Goal: Task Accomplishment & Management: Manage account settings

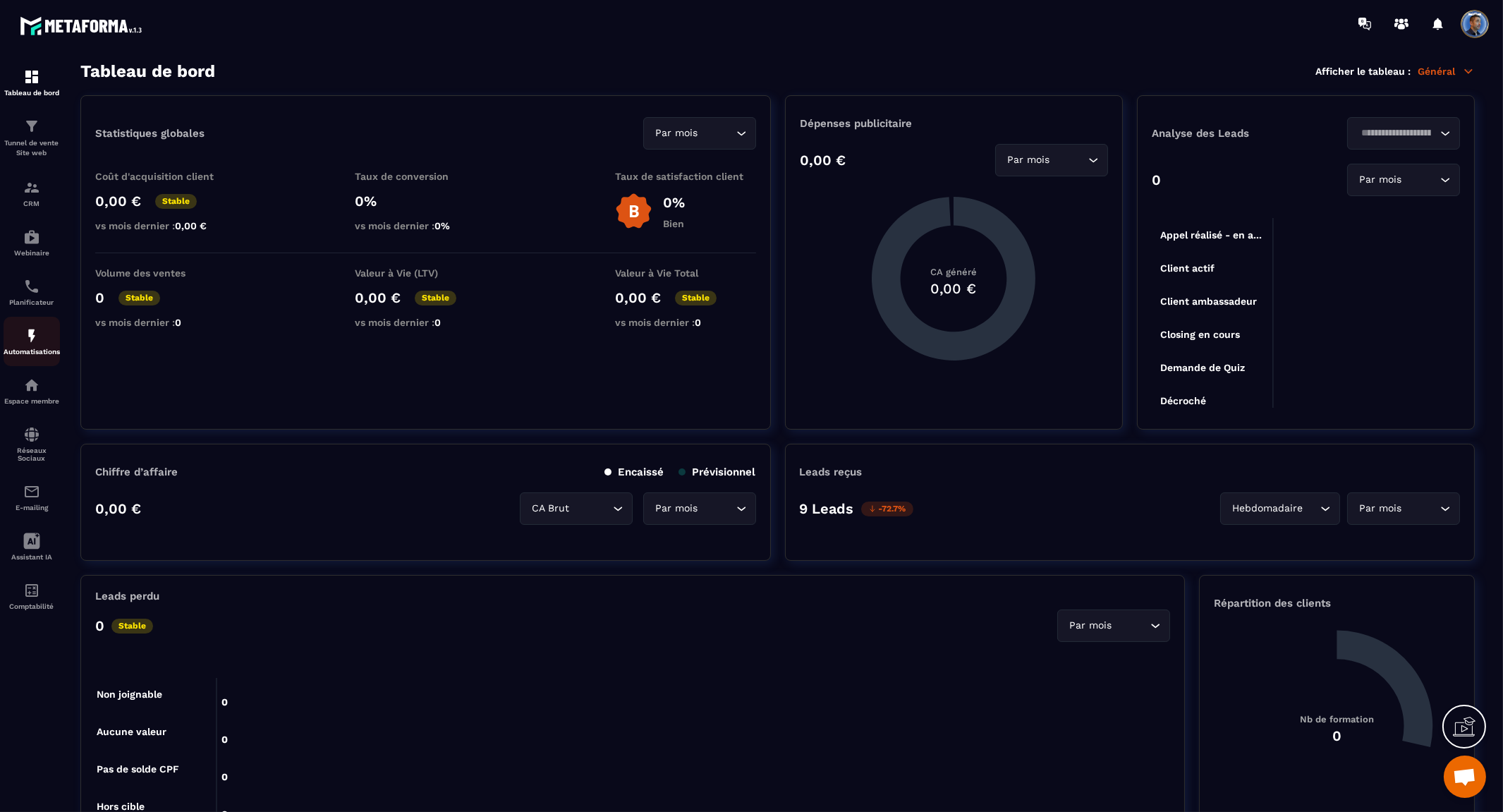
scroll to position [6581, 0]
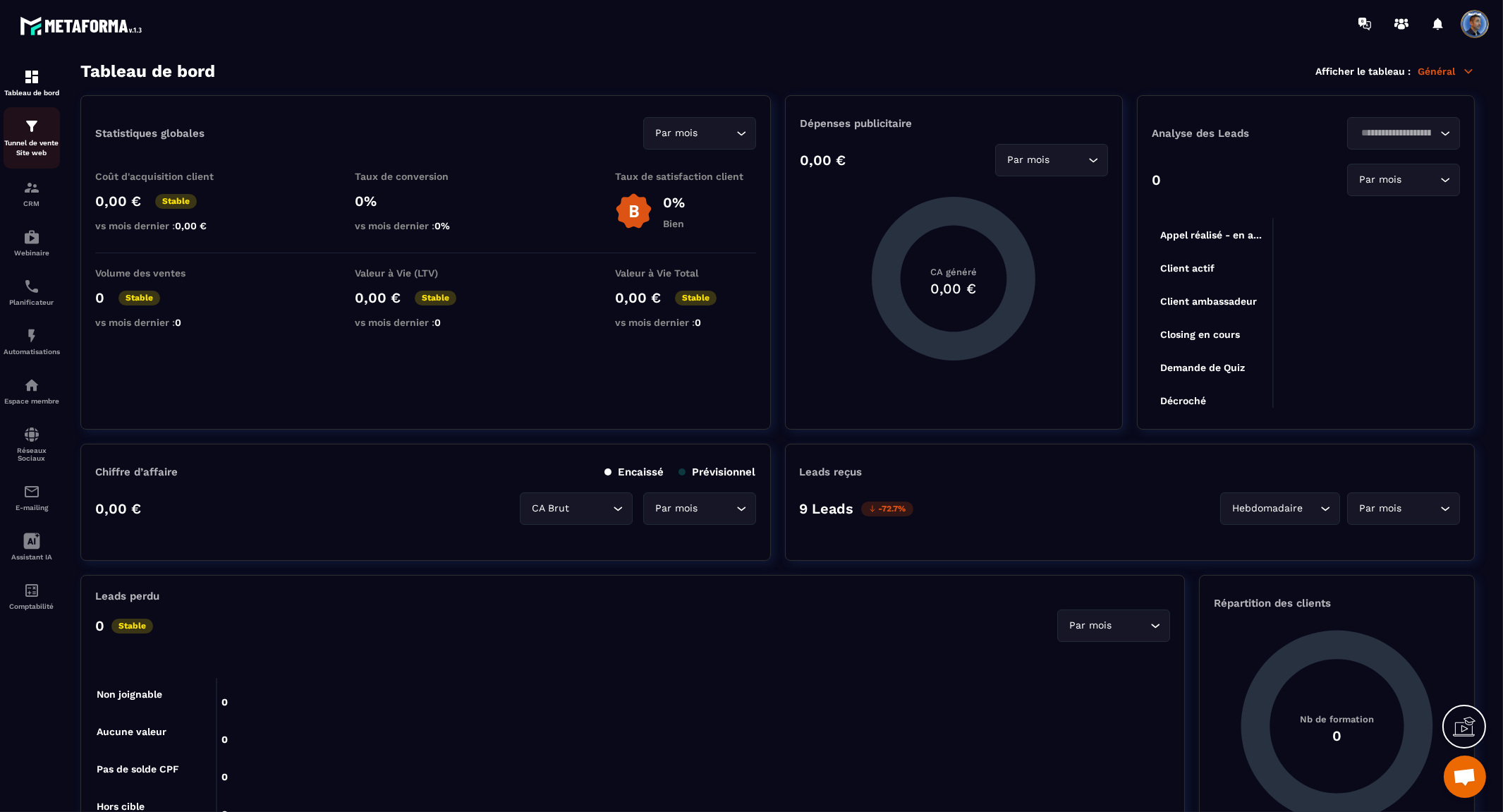
click at [34, 142] on p "Tunnel de vente Site web" at bounding box center [31, 148] width 57 height 20
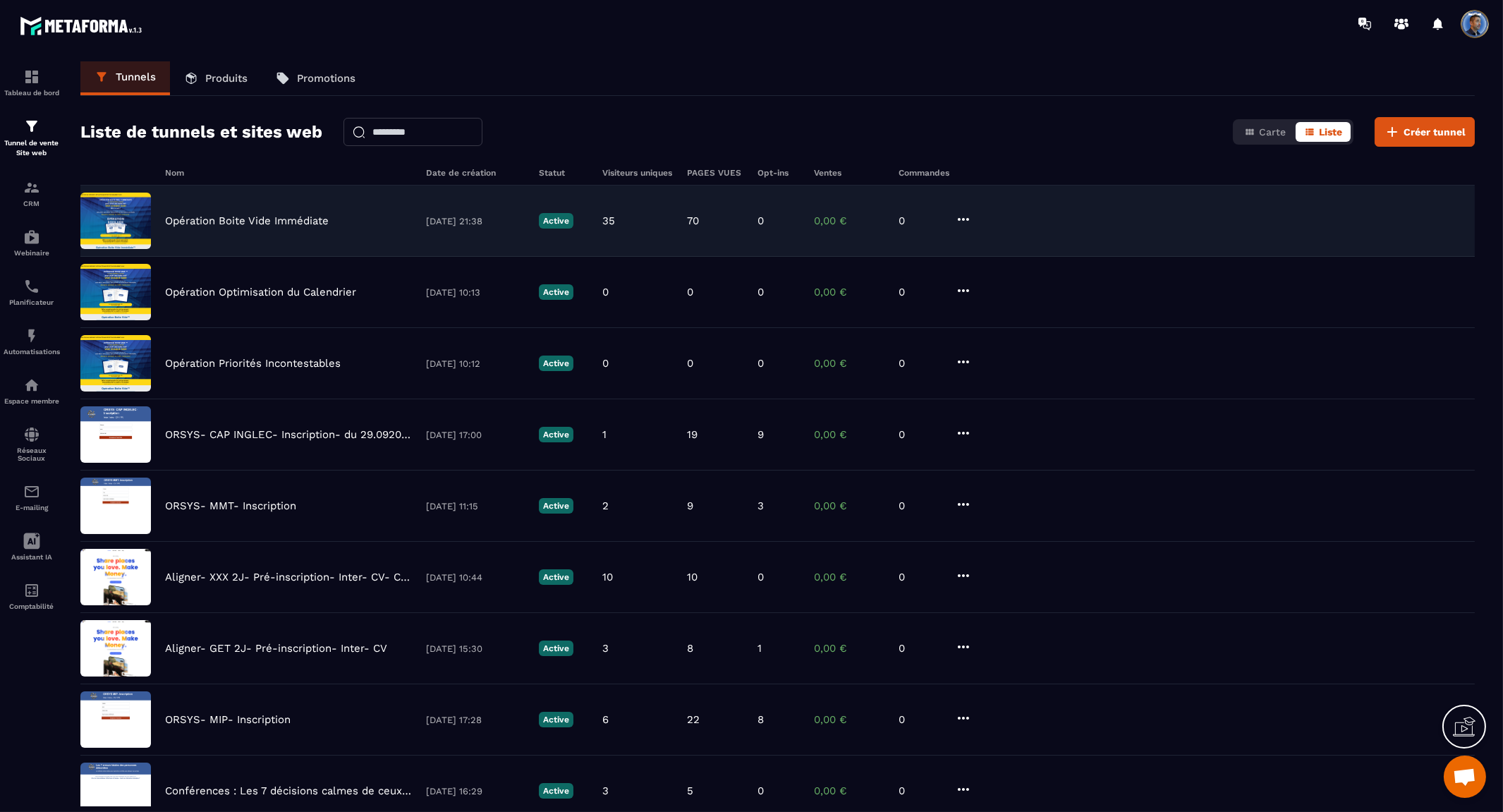
click at [227, 226] on p "Opération Boite Vide Immédiate" at bounding box center [247, 221] width 164 height 13
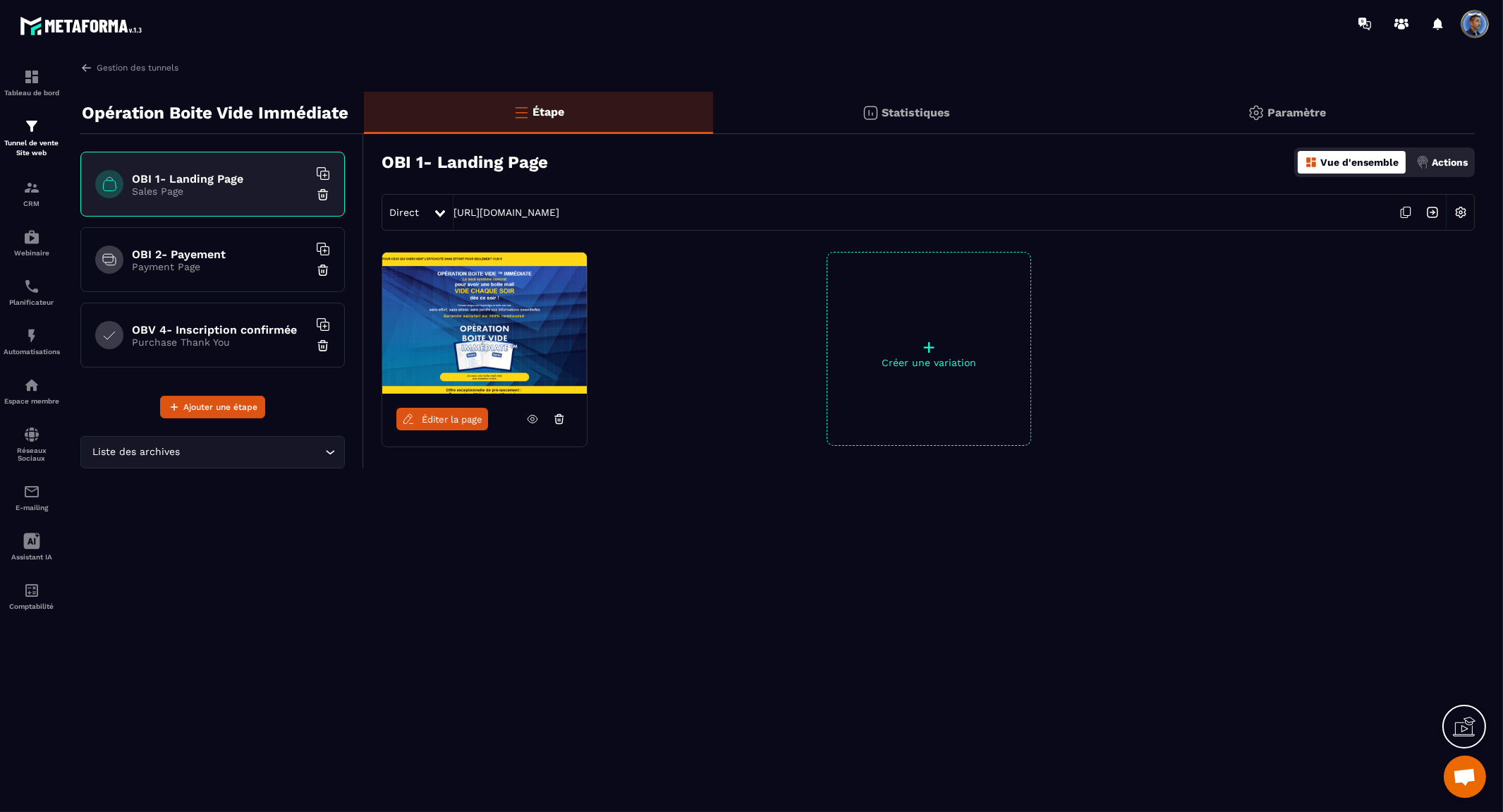
click at [531, 419] on icon at bounding box center [533, 419] width 13 height 13
click at [36, 195] on img at bounding box center [31, 187] width 17 height 17
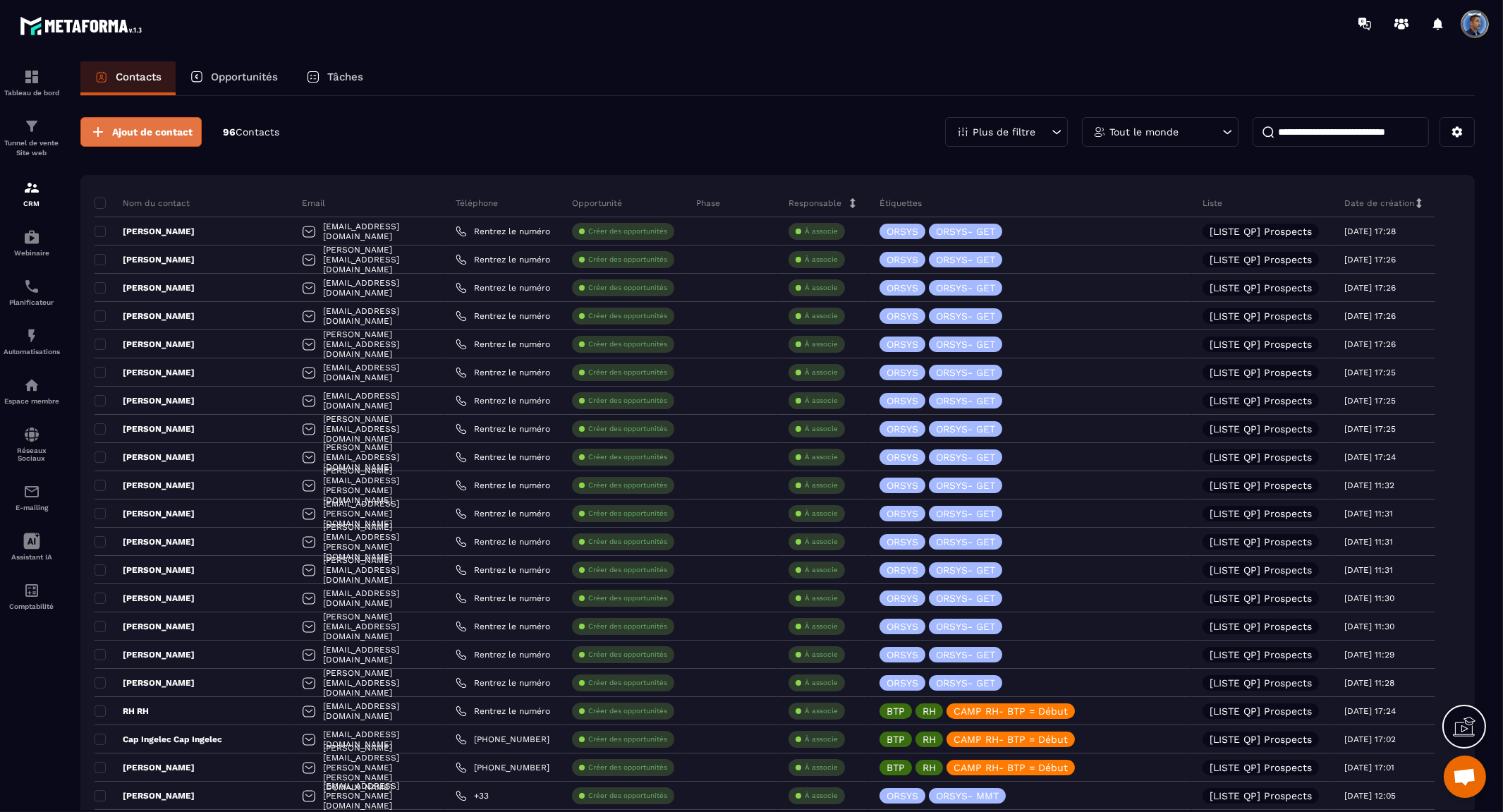
click at [159, 132] on span "Ajout de contact" at bounding box center [152, 132] width 81 height 14
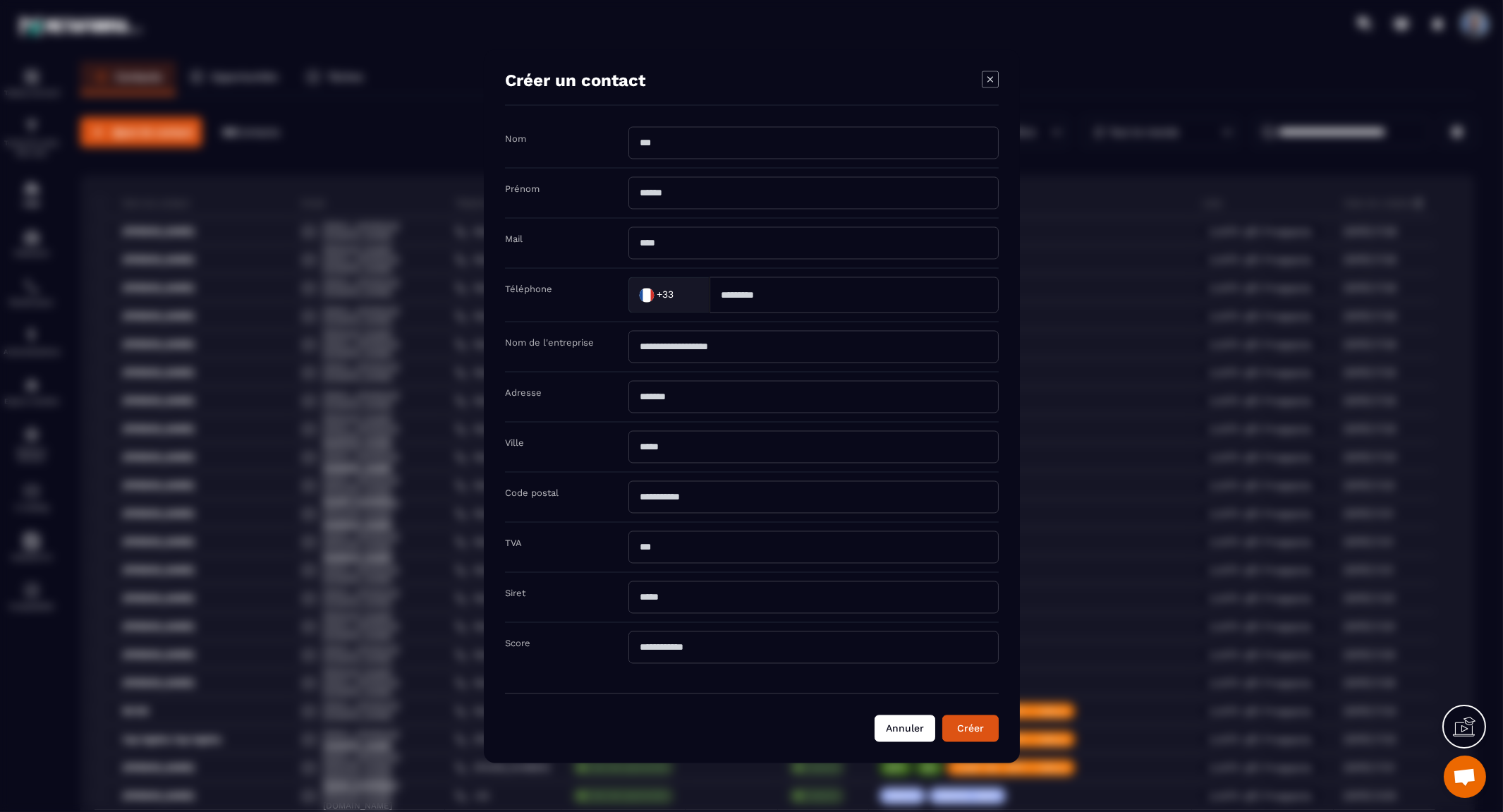
click at [904, 722] on button "Annuler" at bounding box center [905, 728] width 61 height 27
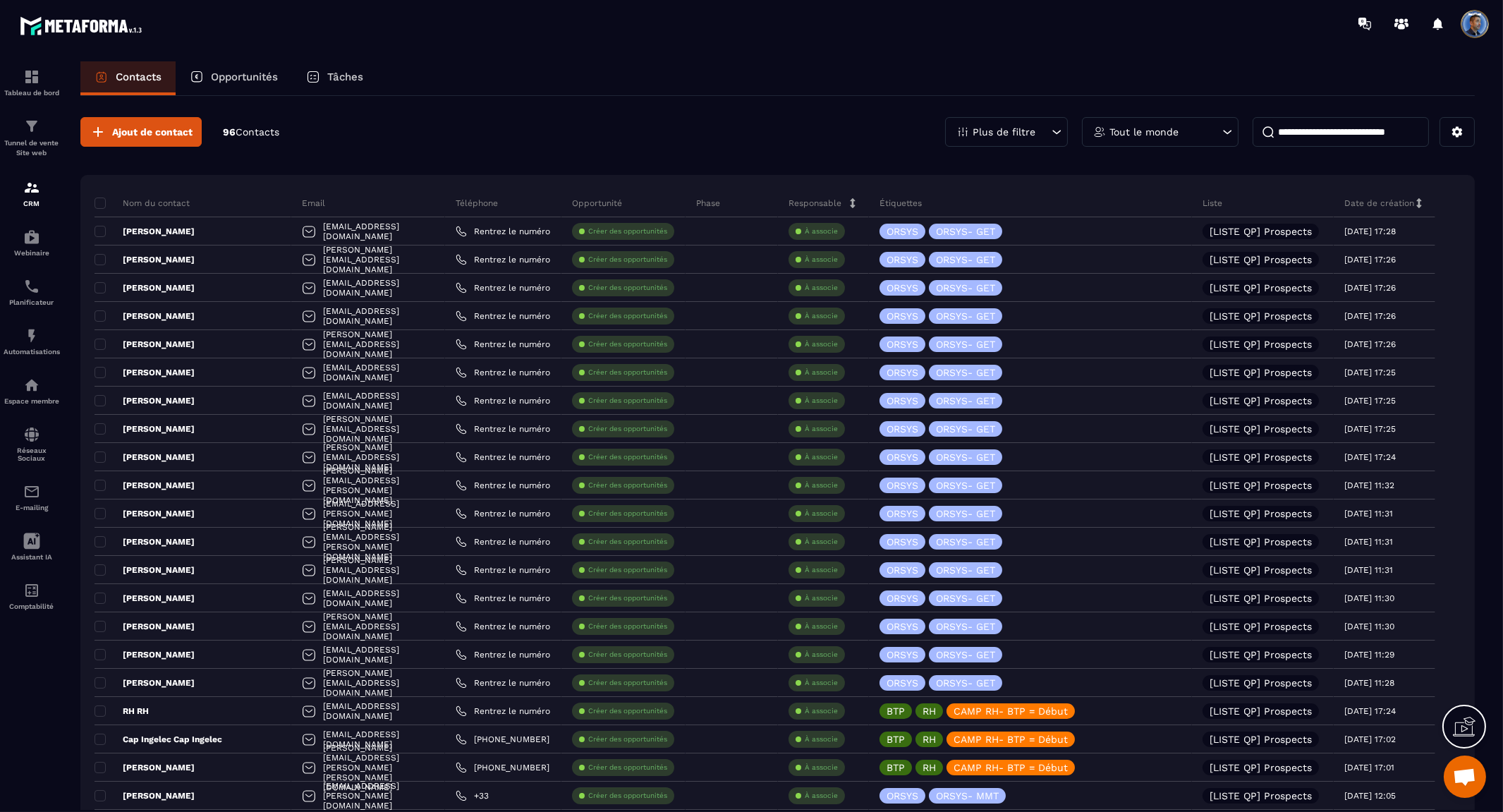
click at [247, 132] on span "Contacts" at bounding box center [257, 132] width 44 height 11
click at [1469, 132] on button at bounding box center [1458, 132] width 35 height 30
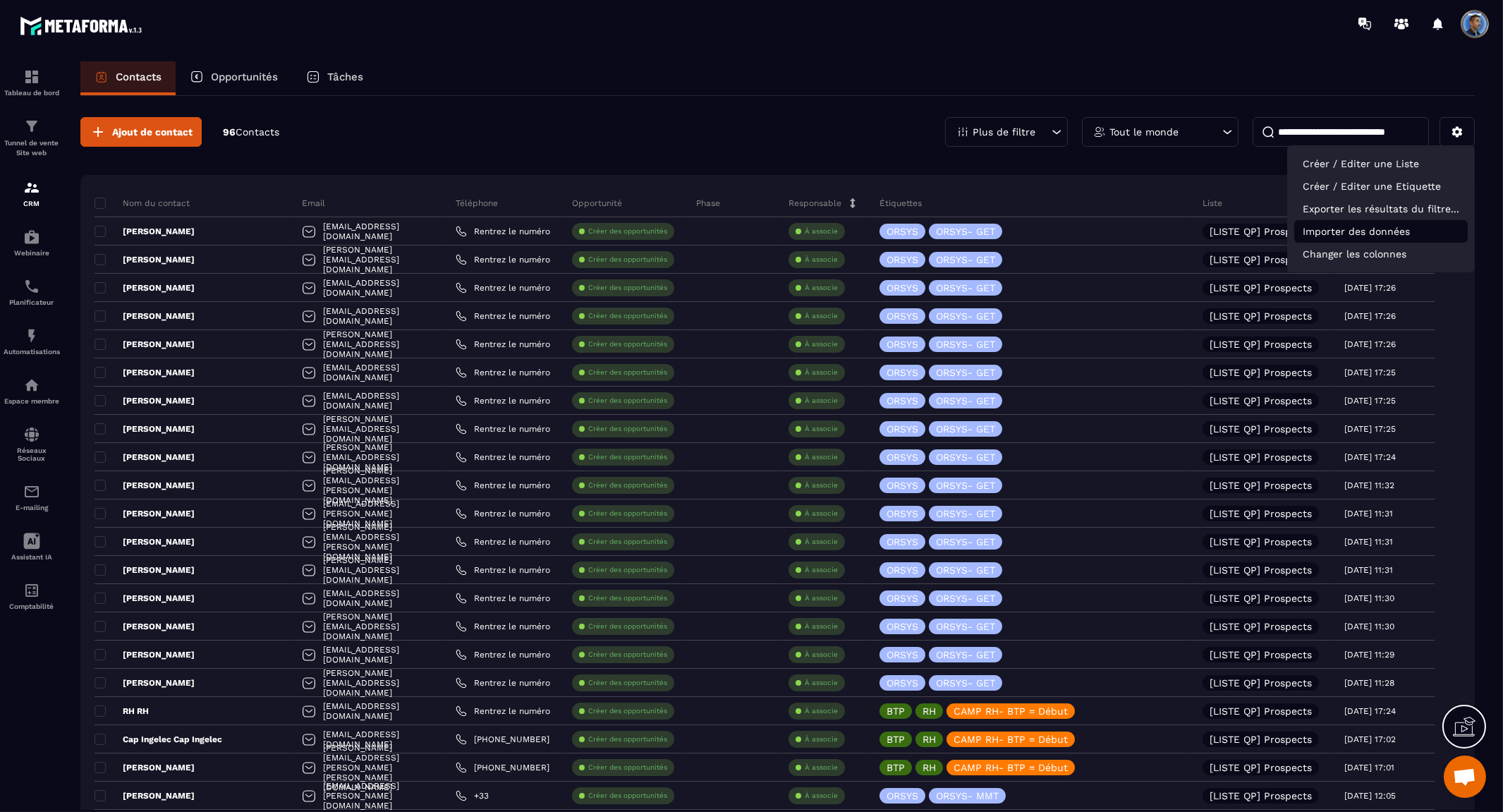
click at [1391, 230] on p "Importer des données" at bounding box center [1381, 231] width 174 height 22
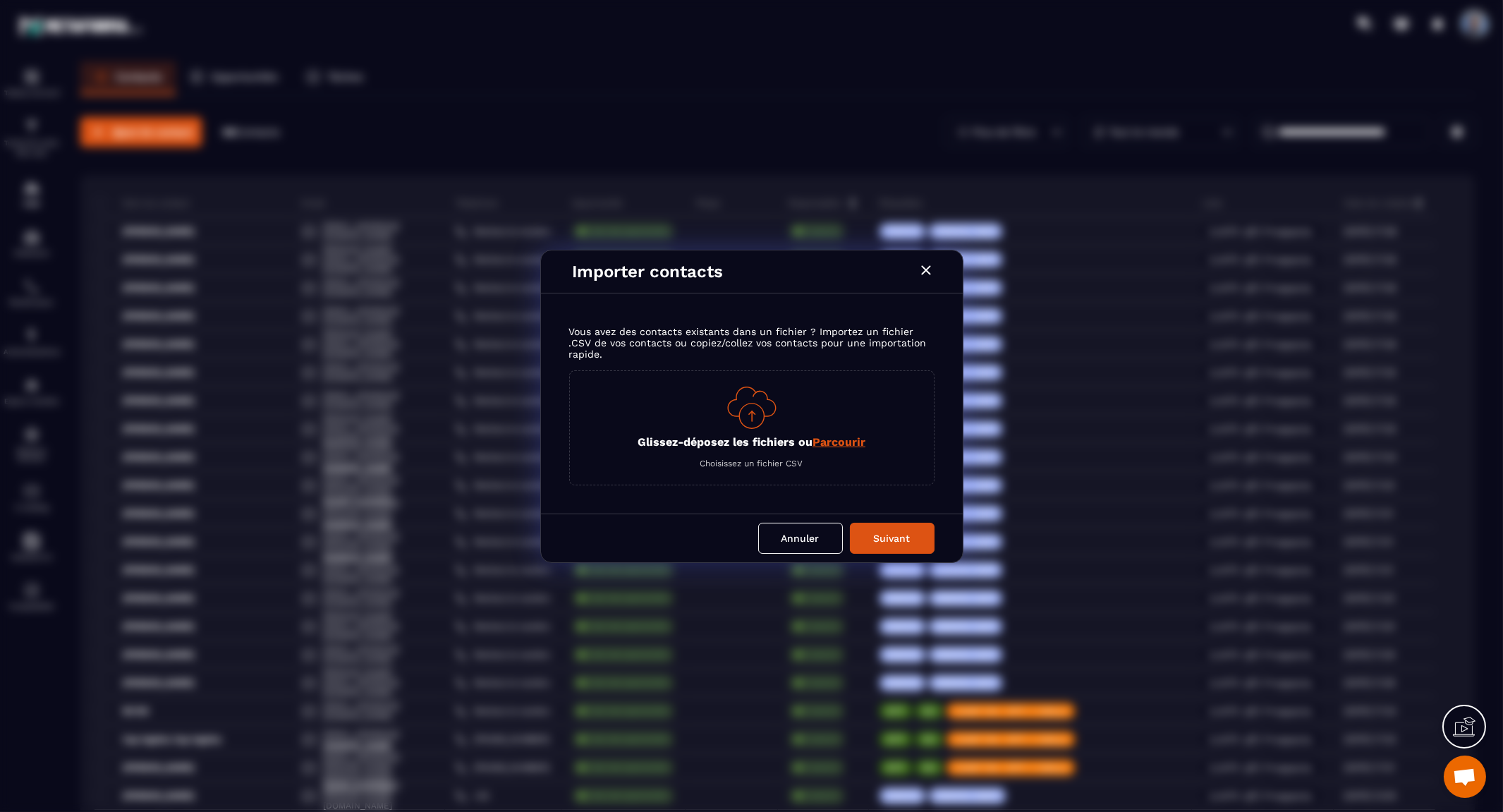
click at [837, 439] on span "Parcourir" at bounding box center [839, 442] width 53 height 14
click at [0, 0] on input "Glissez-déposez les fichiers ou Parcourir" at bounding box center [0, 0] width 0 height 0
click at [1476, 734] on icon at bounding box center [1464, 727] width 22 height 22
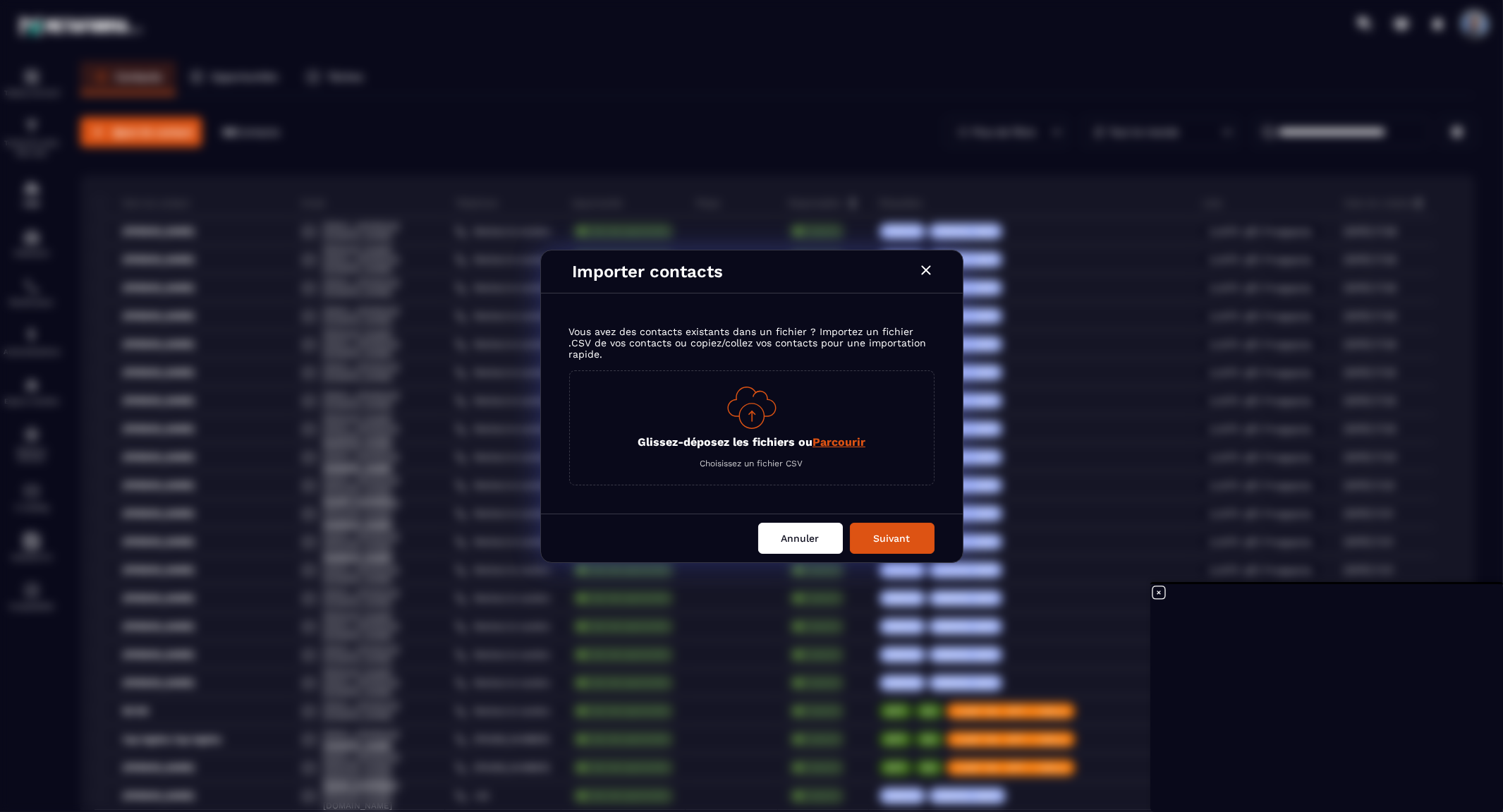
click at [787, 534] on button "Annuler" at bounding box center [800, 538] width 85 height 31
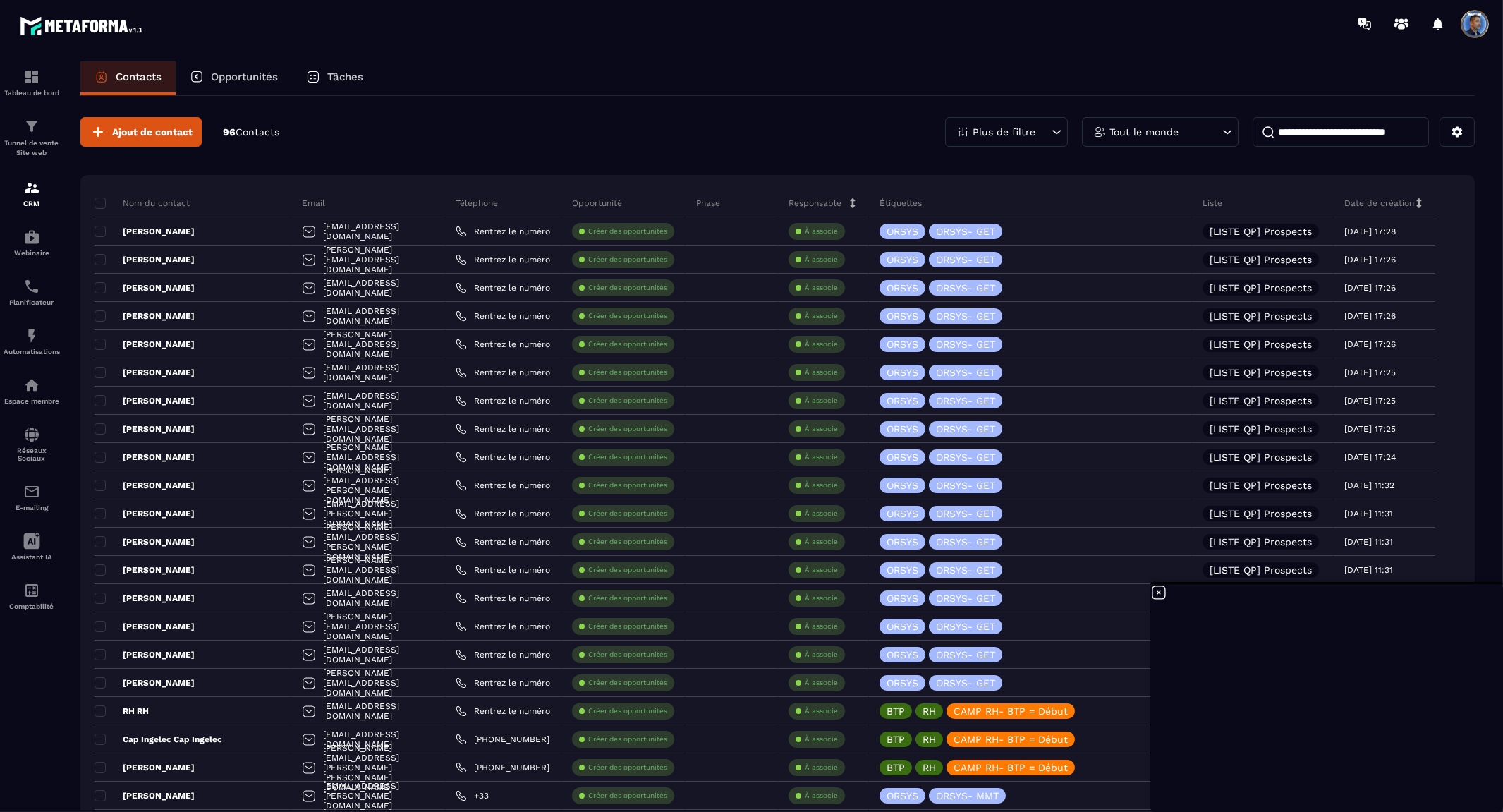
click at [1153, 593] on icon at bounding box center [1159, 593] width 13 height 13
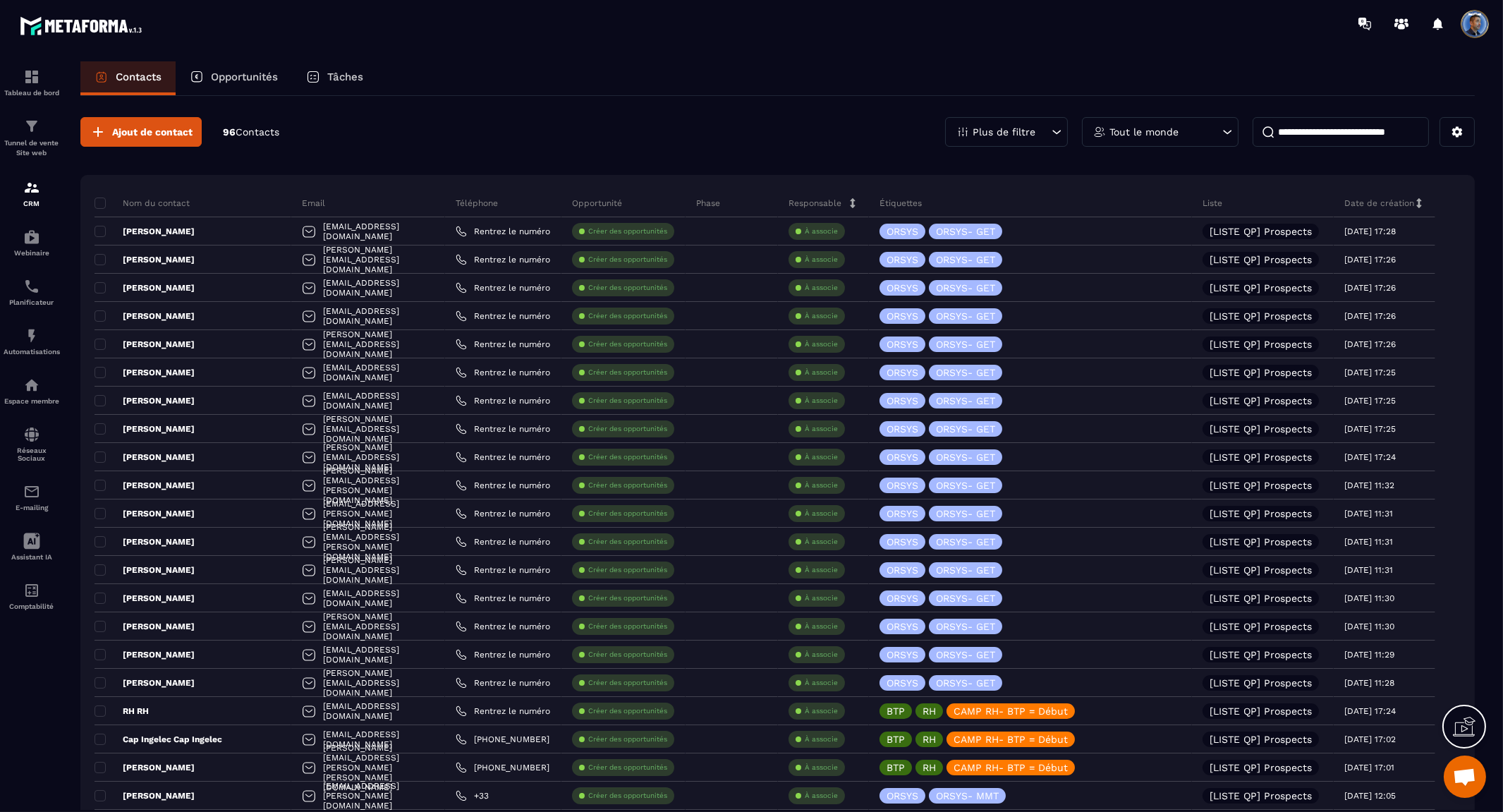
click at [1436, 26] on div at bounding box center [1438, 23] width 28 height 28
click at [1436, 23] on div at bounding box center [1438, 23] width 28 height 28
click at [1441, 27] on icon at bounding box center [1438, 23] width 10 height 12
click at [1399, 25] on icon at bounding box center [1401, 26] width 7 height 6
click at [1363, 18] on icon at bounding box center [1363, 22] width 8 height 9
